Goal: Task Accomplishment & Management: Use online tool/utility

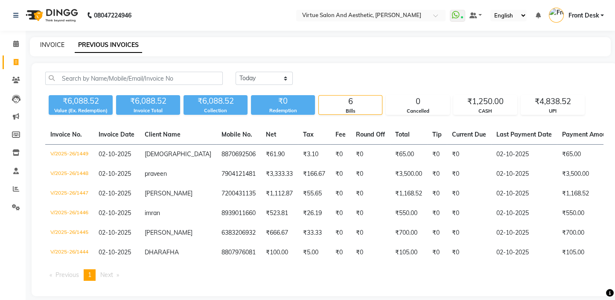
click at [50, 43] on link "INVOICE" at bounding box center [52, 45] width 24 height 8
select select "7053"
select select "service"
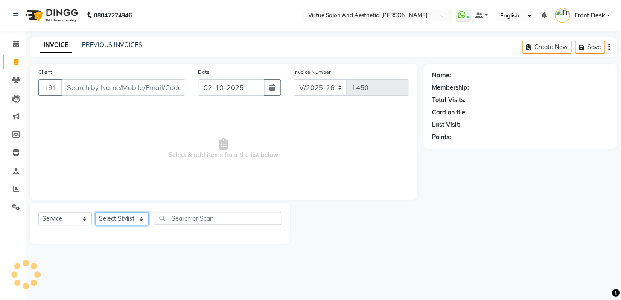
click at [120, 217] on select "Select Stylist" at bounding box center [121, 218] width 53 height 13
click at [133, 221] on select "Select Stylist BALAJI DIVYA FAMITHA Front Desk ILAKKIYA [PERSON_NAME] [PERSON_N…" at bounding box center [121, 218] width 53 height 13
select select "59062"
click at [95, 212] on select "Select Stylist BALAJI DIVYA FAMITHA Front Desk ILAKKIYA [PERSON_NAME] [PERSON_N…" at bounding box center [121, 218] width 53 height 13
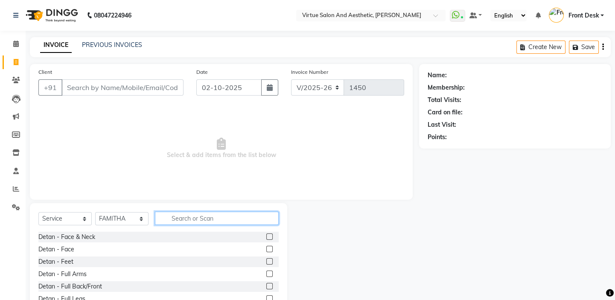
click at [183, 222] on input "text" at bounding box center [217, 218] width 124 height 13
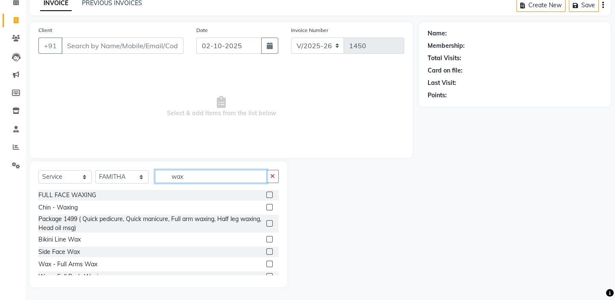
type input "wax"
drag, startPoint x: 265, startPoint y: 261, endPoint x: 242, endPoint y: 239, distance: 31.7
click at [267, 261] on label at bounding box center [270, 264] width 6 height 6
click at [267, 262] on input "checkbox" at bounding box center [270, 265] width 6 height 6
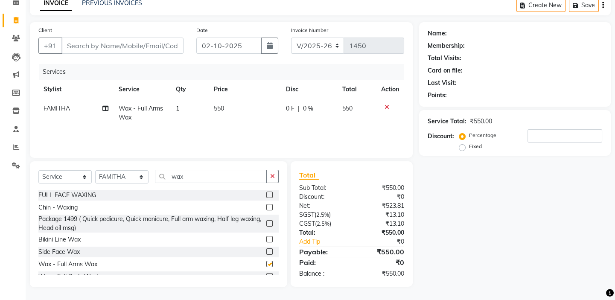
checkbox input "false"
click at [199, 176] on input "wax" at bounding box center [211, 176] width 112 height 13
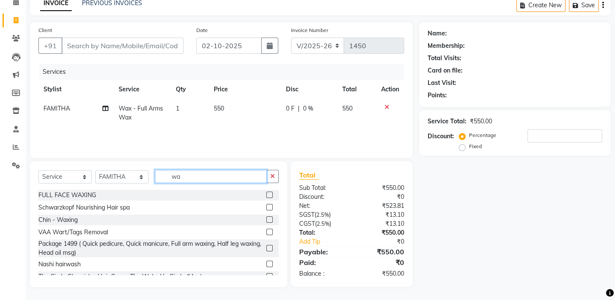
type input "wax"
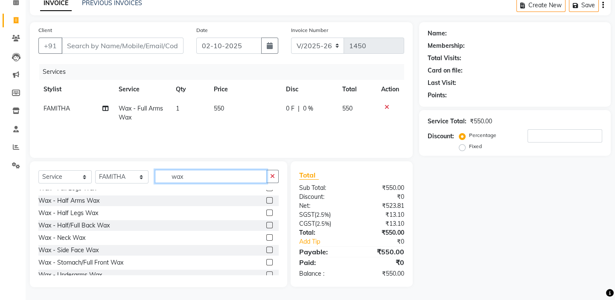
scroll to position [120, 0]
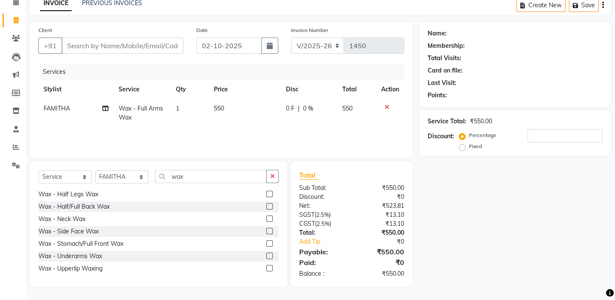
click at [267, 255] on label at bounding box center [270, 256] width 6 height 6
click at [267, 255] on input "checkbox" at bounding box center [270, 257] width 6 height 6
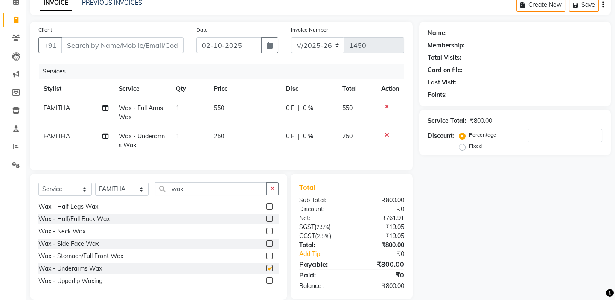
checkbox input "false"
drag, startPoint x: 188, startPoint y: 196, endPoint x: 151, endPoint y: 198, distance: 36.3
click at [151, 198] on div "Select Service Product Membership Package Voucher Prepaid Gift Card Select Styl…" at bounding box center [158, 192] width 240 height 20
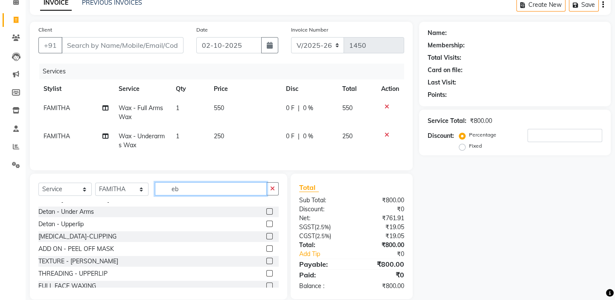
scroll to position [0, 0]
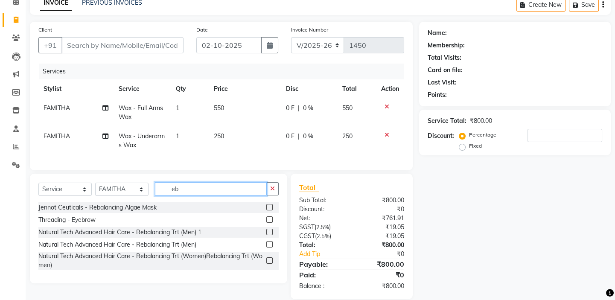
type input "eb"
click at [270, 223] on label at bounding box center [270, 220] width 6 height 6
click at [270, 223] on input "checkbox" at bounding box center [270, 220] width 6 height 6
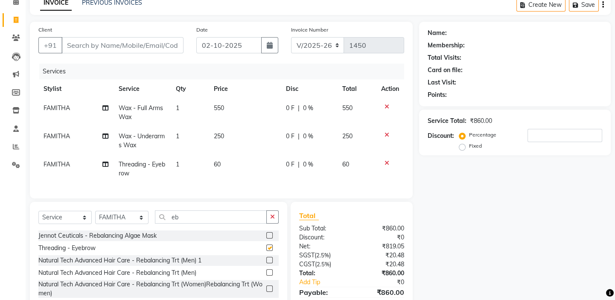
checkbox input "false"
click at [228, 139] on td "250" at bounding box center [245, 141] width 73 height 28
select select "59062"
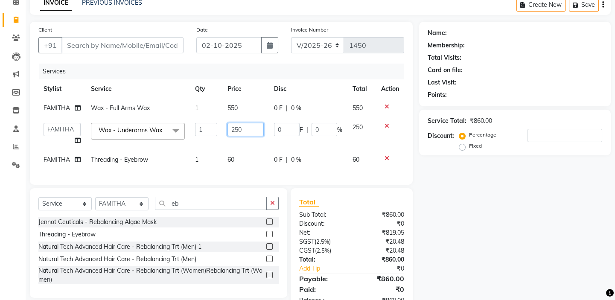
drag, startPoint x: 252, startPoint y: 129, endPoint x: 226, endPoint y: 127, distance: 25.7
click at [226, 127] on td "250" at bounding box center [246, 134] width 47 height 32
type input "210"
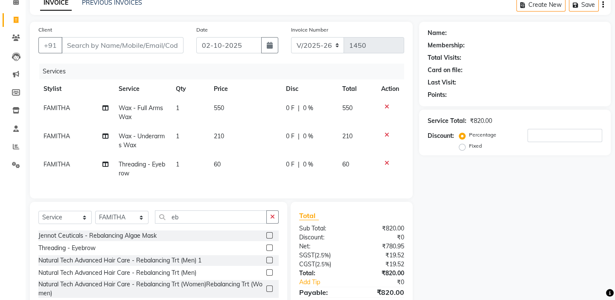
click at [222, 107] on span "550" at bounding box center [219, 108] width 10 height 8
select select "59062"
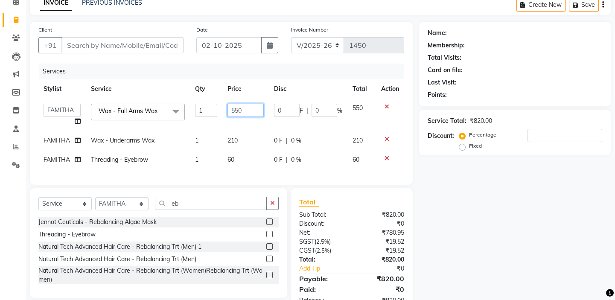
drag, startPoint x: 249, startPoint y: 111, endPoint x: 223, endPoint y: 106, distance: 26.1
click at [223, 106] on td "550" at bounding box center [246, 115] width 47 height 32
type input "465"
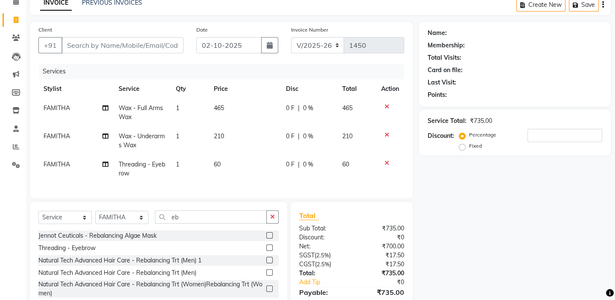
drag, startPoint x: 225, startPoint y: 165, endPoint x: 238, endPoint y: 162, distance: 14.1
click at [228, 164] on td "60" at bounding box center [245, 169] width 73 height 28
select select "59062"
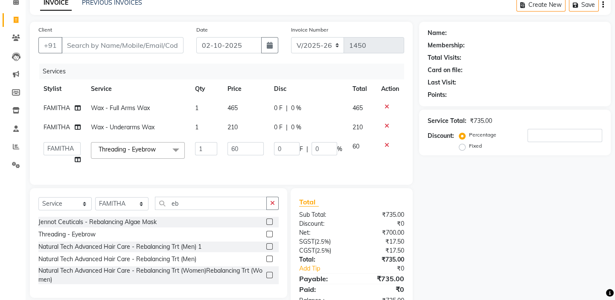
click at [238, 162] on td "60" at bounding box center [246, 153] width 47 height 32
drag, startPoint x: 240, startPoint y: 149, endPoint x: 235, endPoint y: 147, distance: 5.8
click at [235, 147] on input "60" at bounding box center [246, 148] width 36 height 13
type input "65"
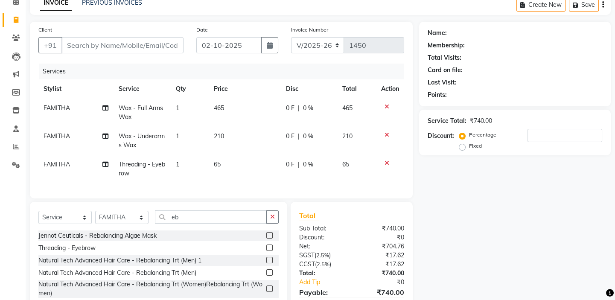
drag, startPoint x: 288, startPoint y: 186, endPoint x: 283, endPoint y: 184, distance: 5.7
click at [286, 185] on div "Client +91 Date [DATE] Invoice Number V/2025 V/[PHONE_NUMBER] Services Stylist …" at bounding box center [221, 110] width 383 height 177
click at [149, 44] on input "Client" at bounding box center [123, 45] width 122 height 16
type input "9"
type input "0"
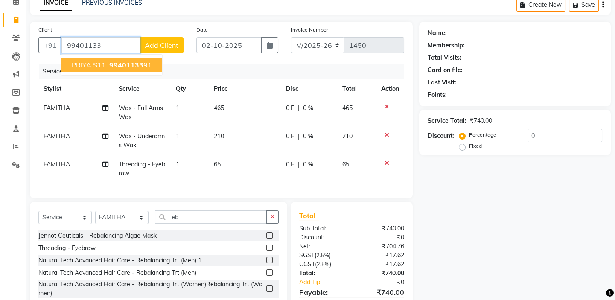
click at [137, 67] on span "99401133" at bounding box center [126, 65] width 34 height 9
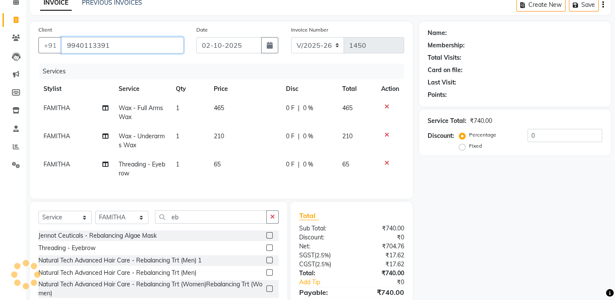
type input "9940113391"
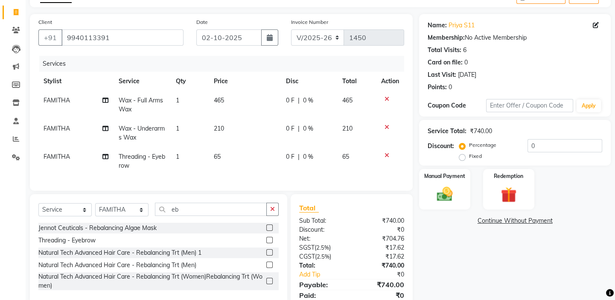
scroll to position [77, 0]
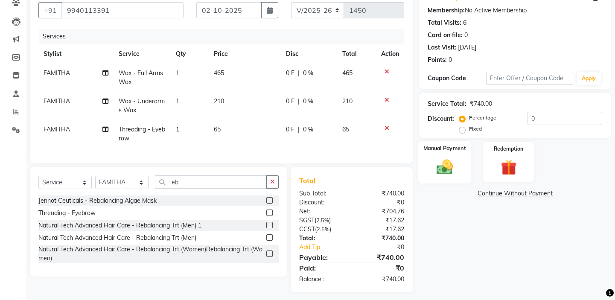
click at [434, 166] on img at bounding box center [445, 167] width 26 height 19
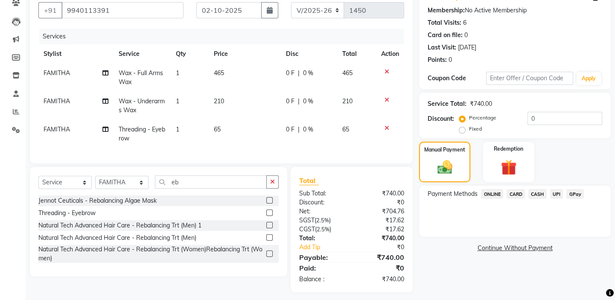
drag, startPoint x: 556, startPoint y: 193, endPoint x: 557, endPoint y: 201, distance: 8.2
click at [556, 195] on span "UPI" at bounding box center [557, 194] width 13 height 10
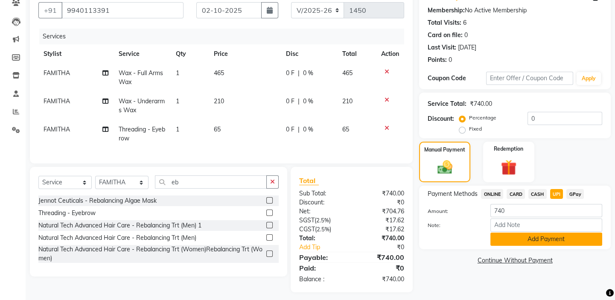
click at [555, 238] on button "Add Payment" at bounding box center [547, 239] width 112 height 13
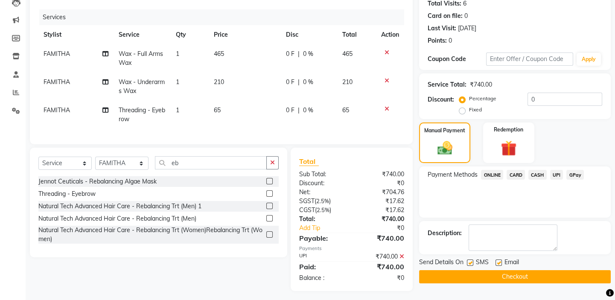
scroll to position [107, 0]
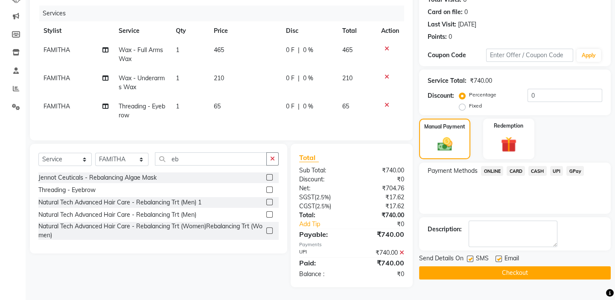
click at [530, 267] on button "Checkout" at bounding box center [515, 273] width 192 height 13
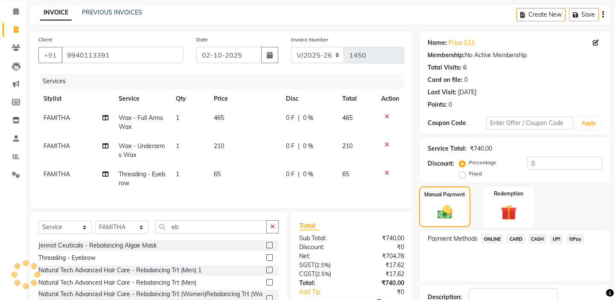
scroll to position [0, 0]
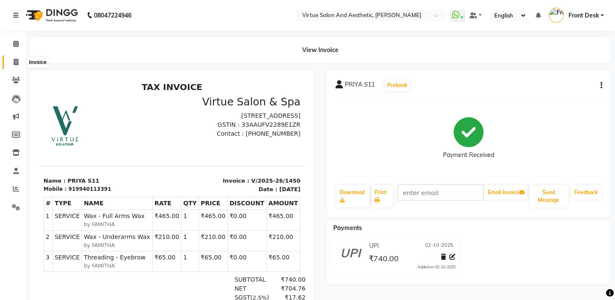
click at [20, 60] on span at bounding box center [16, 63] width 15 height 10
select select "service"
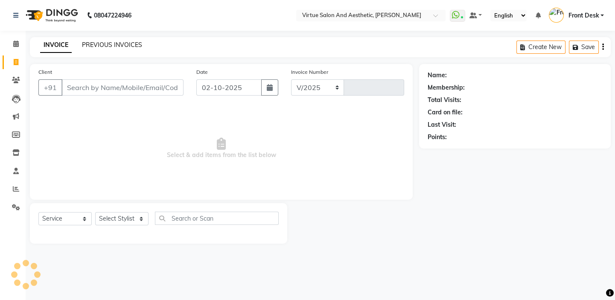
select select "7053"
type input "1451"
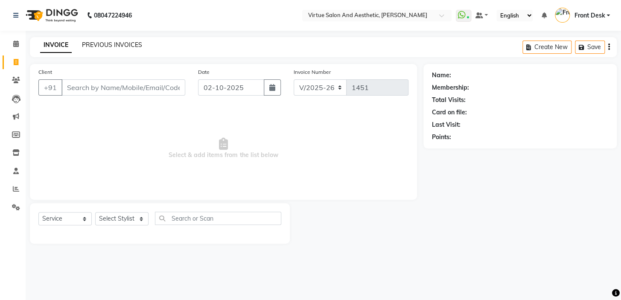
click at [90, 47] on link "PREVIOUS INVOICES" at bounding box center [112, 45] width 60 height 8
